Goal: Information Seeking & Learning: Learn about a topic

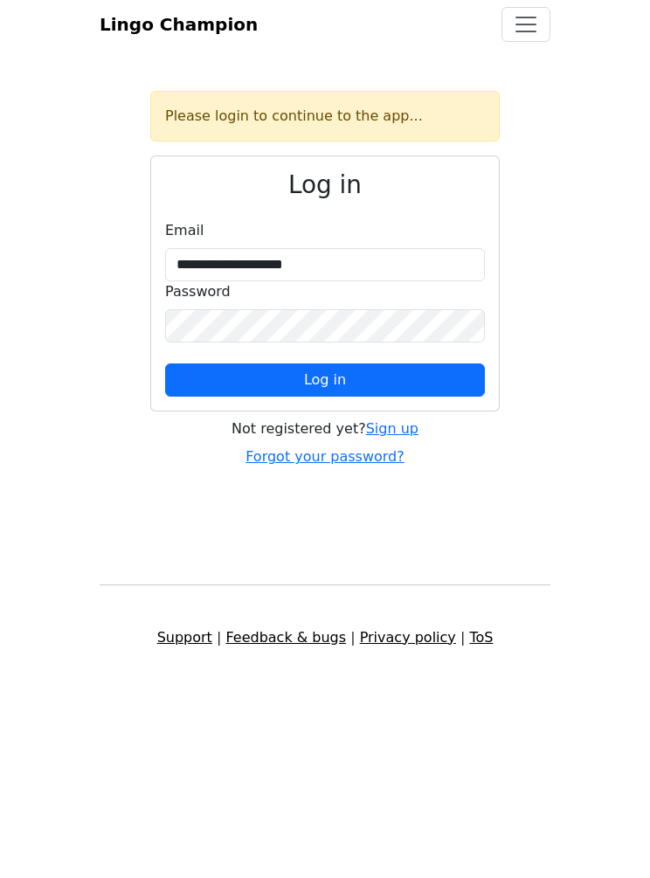
type input "**********"
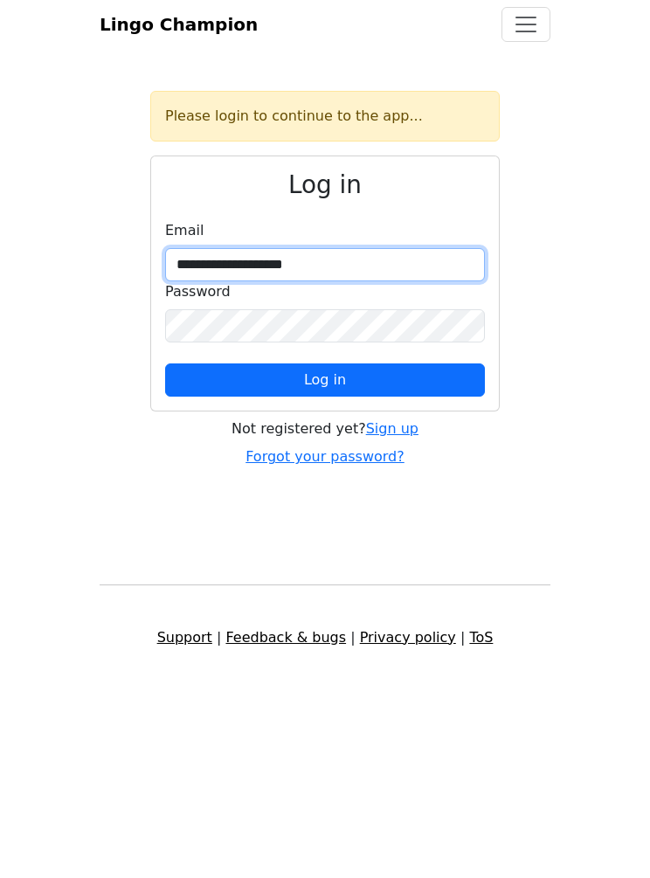
click at [325, 380] on button "Log in" at bounding box center [325, 379] width 320 height 33
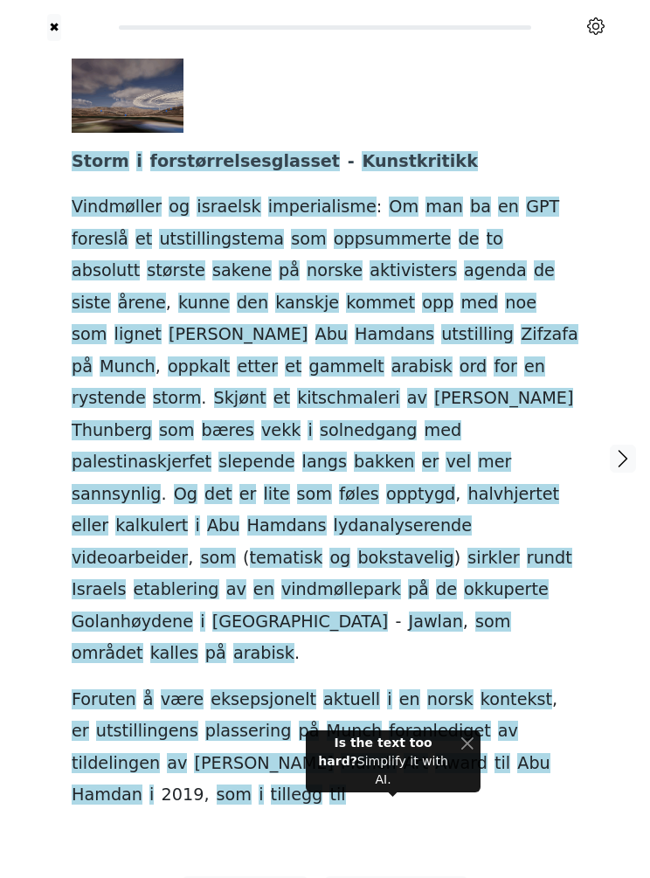
click at [109, 214] on span "Vindmøller" at bounding box center [117, 208] width 90 height 22
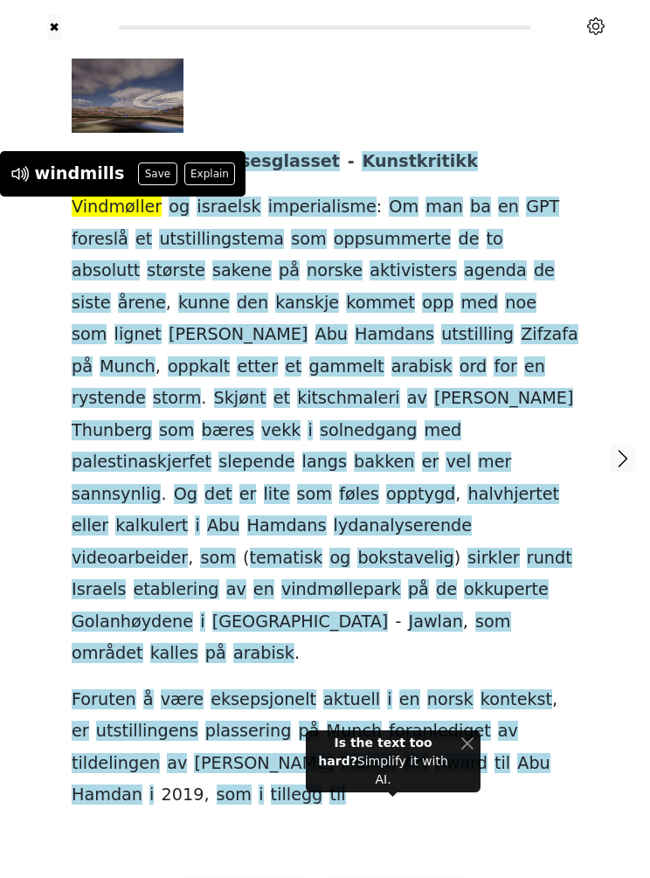
click at [10, 284] on div at bounding box center [27, 458] width 54 height 835
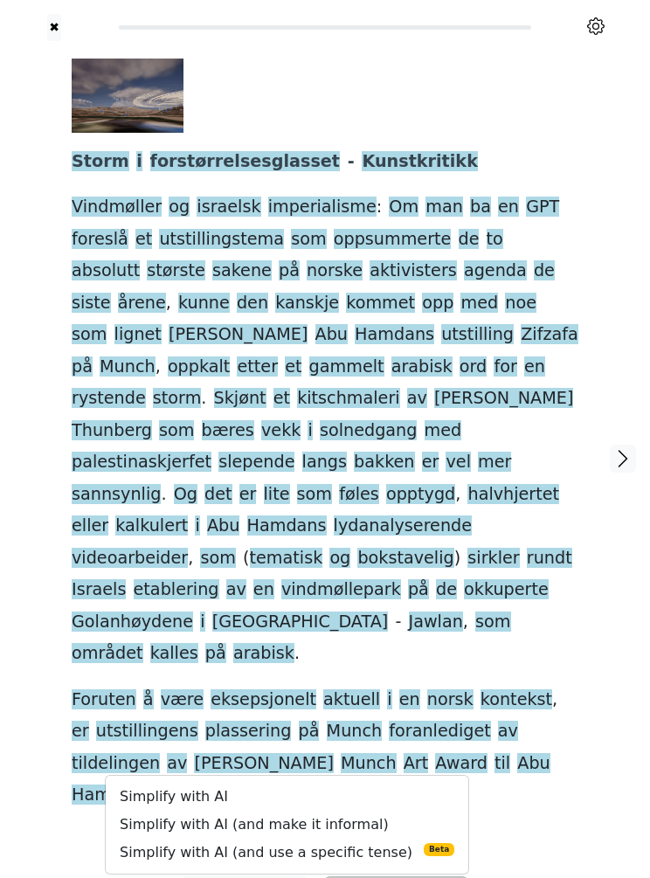
click at [200, 811] on link "Simplify with AI (and make it informal)" at bounding box center [287, 825] width 362 height 28
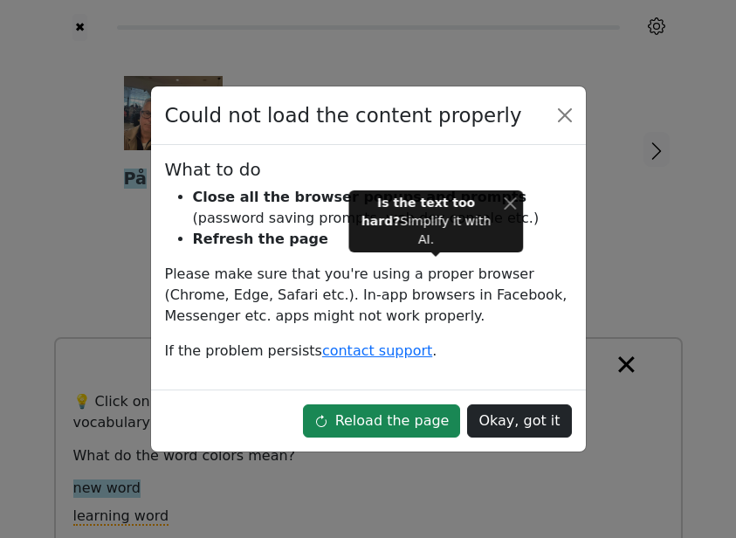
click at [568, 102] on button "Close" at bounding box center [565, 115] width 28 height 28
